Goal: Information Seeking & Learning: Learn about a topic

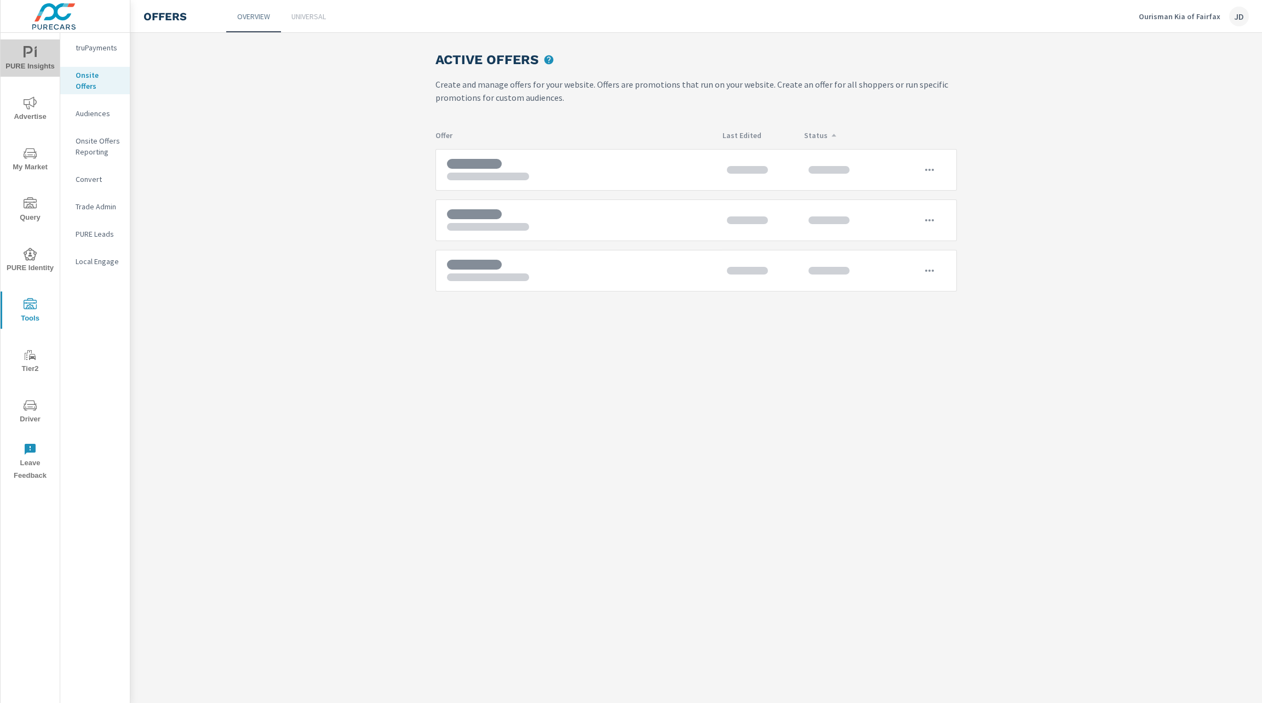
click at [20, 48] on span "PURE Insights" at bounding box center [30, 59] width 53 height 27
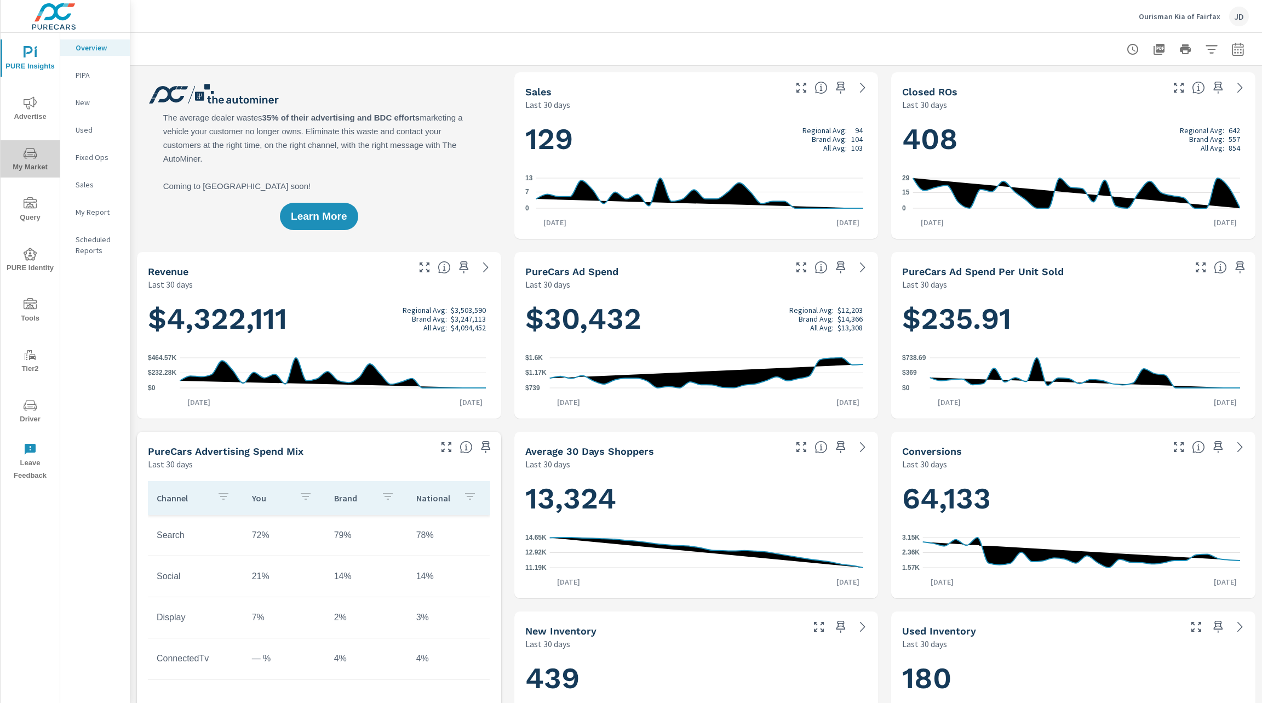
click at [24, 157] on icon "nav menu" at bounding box center [30, 153] width 13 height 13
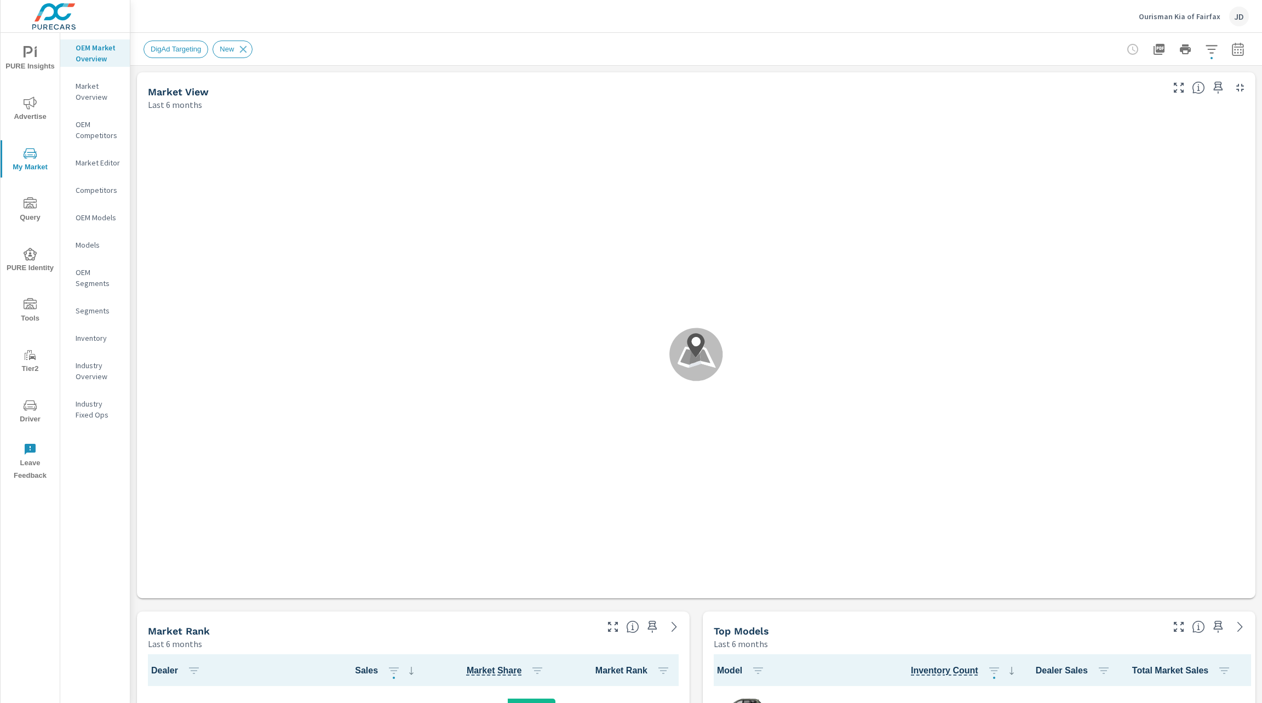
scroll to position [1, 0]
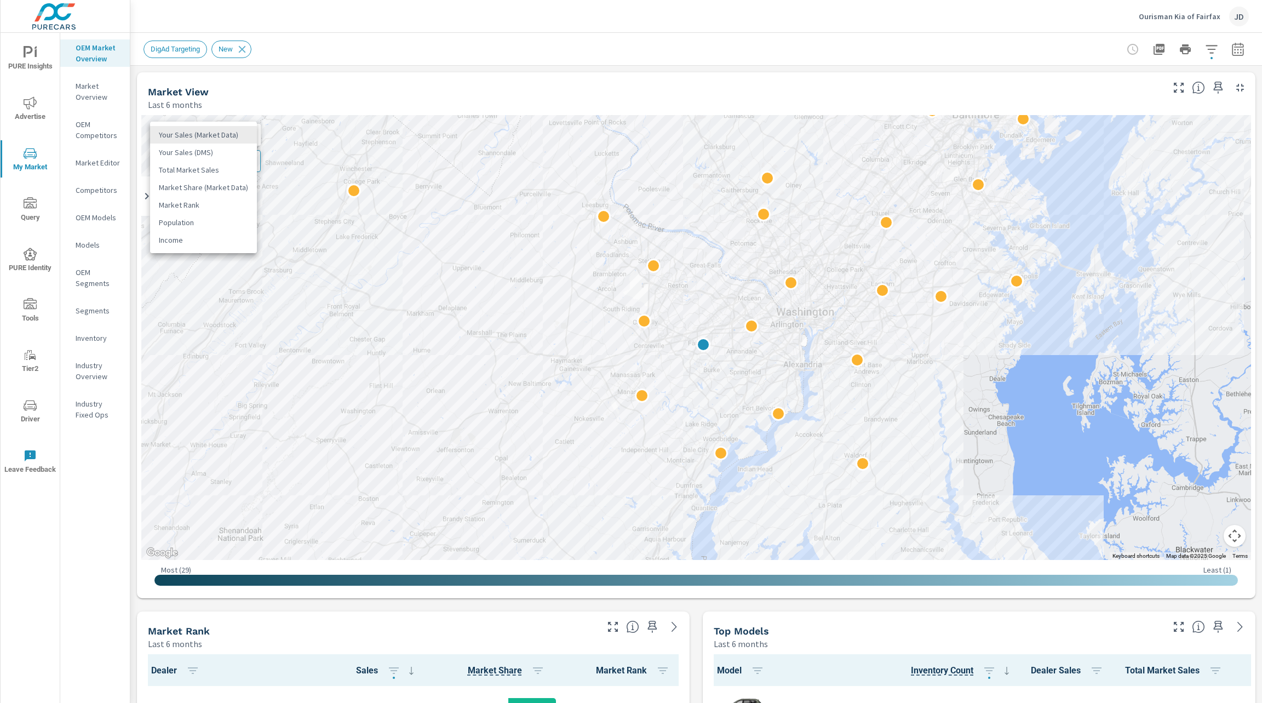
click at [243, 133] on body "PURE Insights Advertise My Market Query PURE Identity Tools Tier2 Driver Leave …" at bounding box center [631, 351] width 1262 height 703
click at [407, 39] on div at bounding box center [631, 351] width 1262 height 703
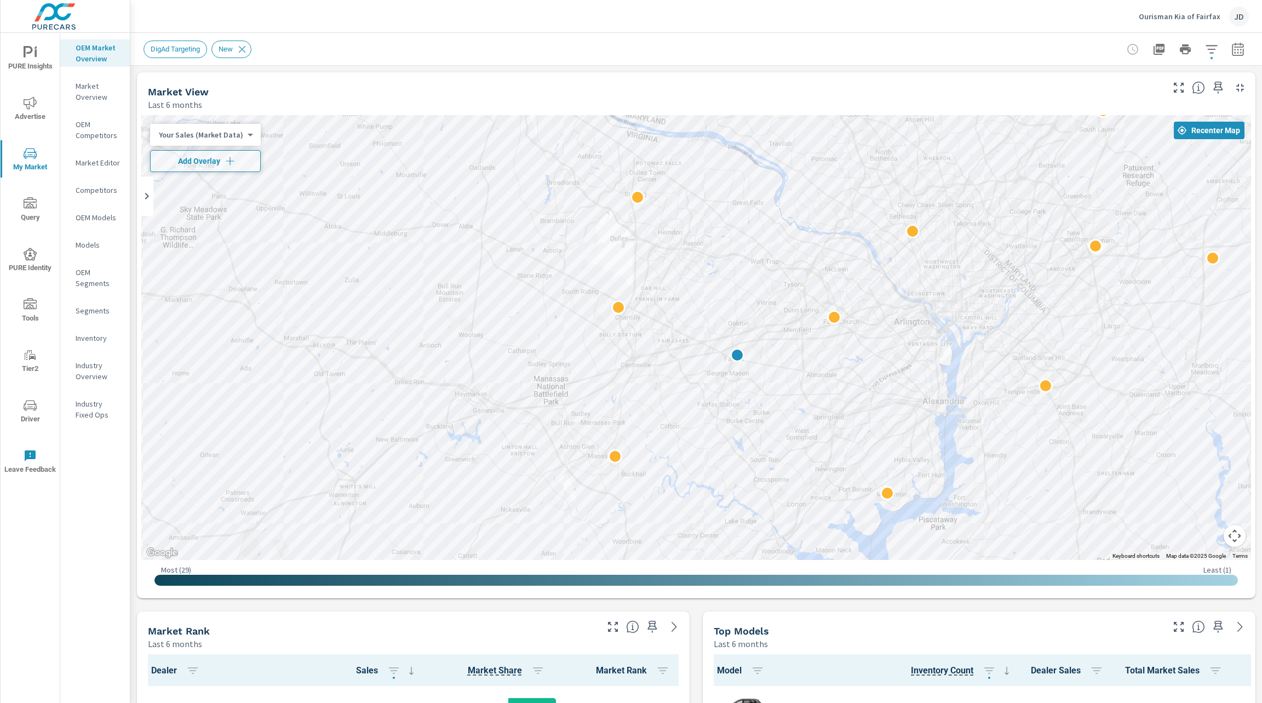
drag, startPoint x: 718, startPoint y: 363, endPoint x: 646, endPoint y: 364, distance: 71.8
click at [646, 364] on div at bounding box center [1052, 618] width 841 height 561
